Goal: Find specific page/section: Find specific page/section

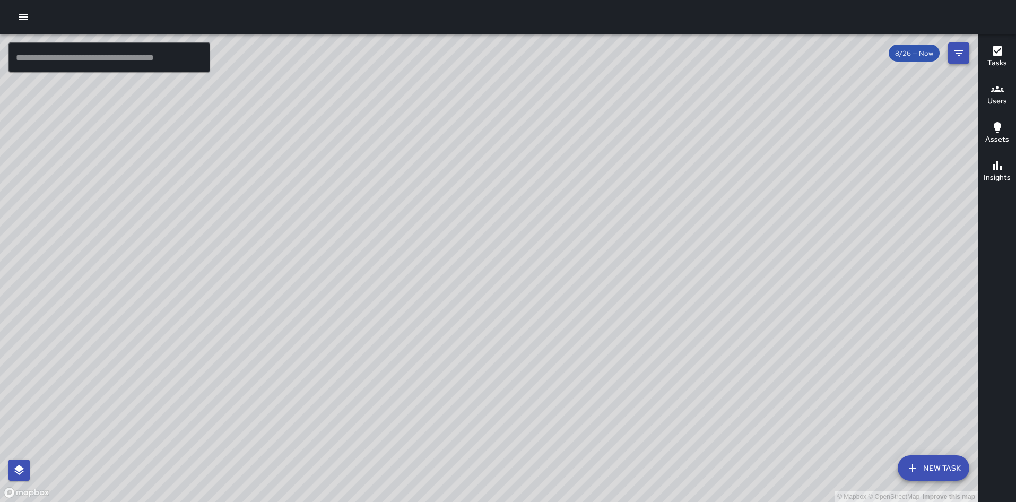
click at [955, 56] on icon "Filters" at bounding box center [959, 53] width 13 height 13
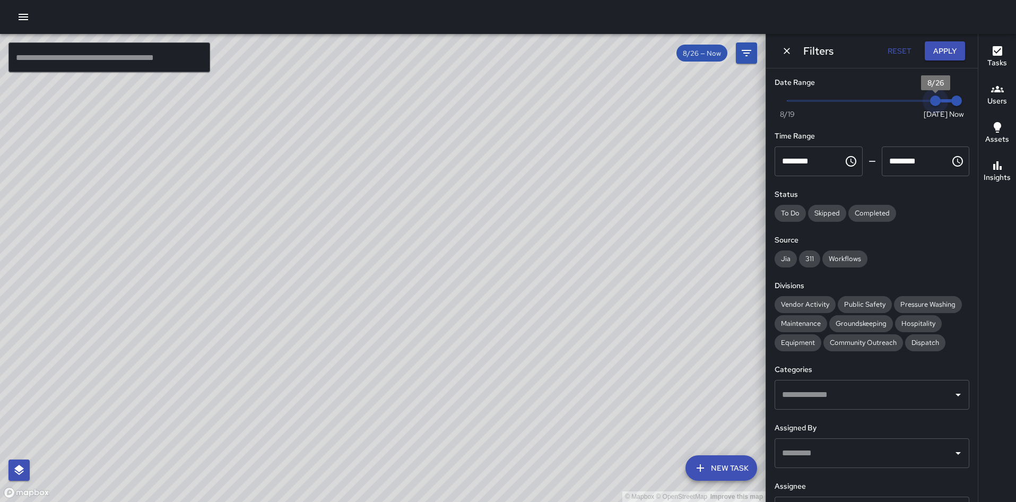
type input "*"
drag, startPoint x: 932, startPoint y: 103, endPoint x: 913, endPoint y: 100, distance: 19.3
click at [913, 100] on span "8/25" at bounding box center [914, 101] width 11 height 11
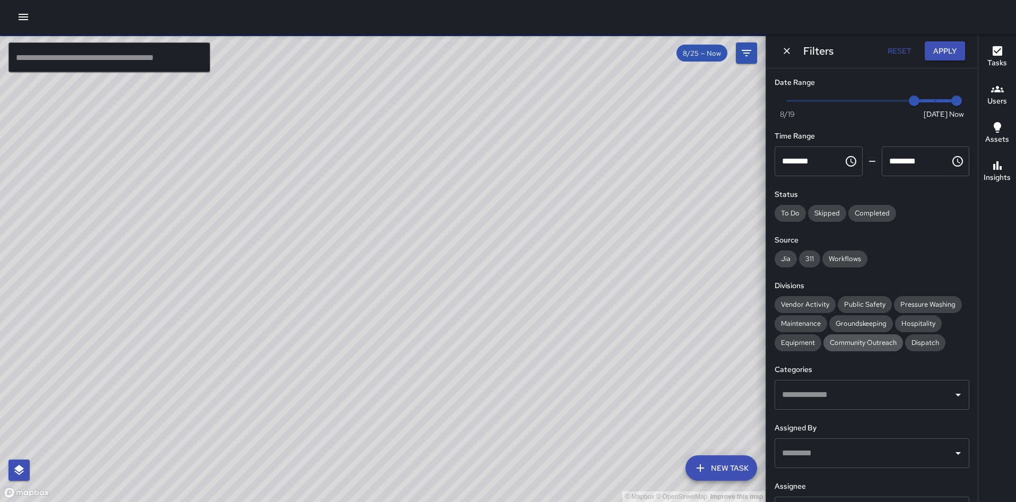
click at [860, 343] on span "Community Outreach" at bounding box center [864, 342] width 80 height 9
click at [862, 305] on span "Public Safety" at bounding box center [865, 304] width 54 height 9
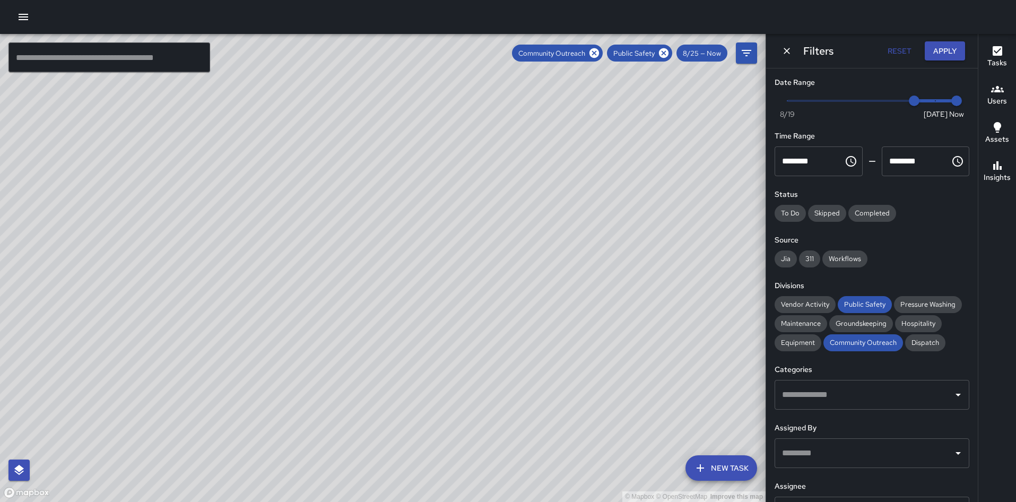
drag, startPoint x: 239, startPoint y: 383, endPoint x: 293, endPoint y: 252, distance: 141.6
click at [293, 252] on div "© Mapbox © OpenStreetMap Improve this map" at bounding box center [383, 268] width 766 height 468
drag, startPoint x: 543, startPoint y: 136, endPoint x: 500, endPoint y: 216, distance: 90.7
click at [500, 216] on div "© Mapbox © OpenStreetMap Improve this map" at bounding box center [383, 268] width 766 height 468
